Goal: Information Seeking & Learning: Learn about a topic

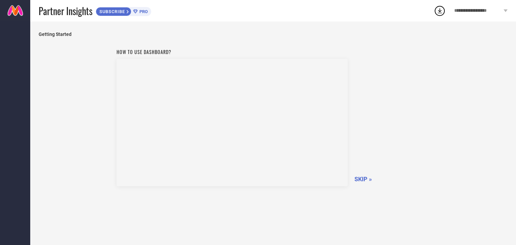
click at [362, 178] on span "SKIP »" at bounding box center [362, 179] width 17 height 7
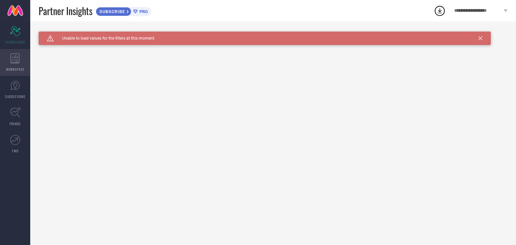
click at [11, 64] on div "WORKSPACE" at bounding box center [15, 62] width 30 height 27
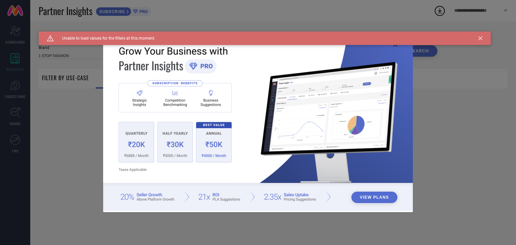
type input "1 STOP FASHION"
type input "All"
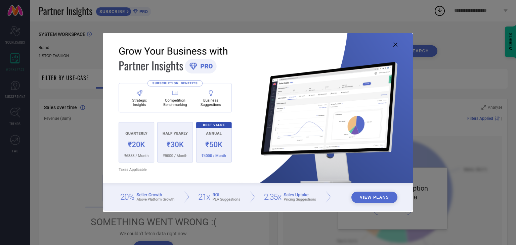
click at [394, 44] on icon at bounding box center [395, 45] width 4 height 4
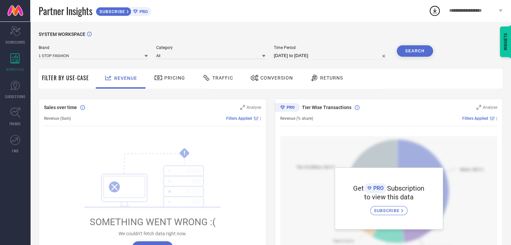
click at [175, 80] on span "Pricing" at bounding box center [174, 77] width 21 height 5
